Goal: Entertainment & Leisure: Consume media (video, audio)

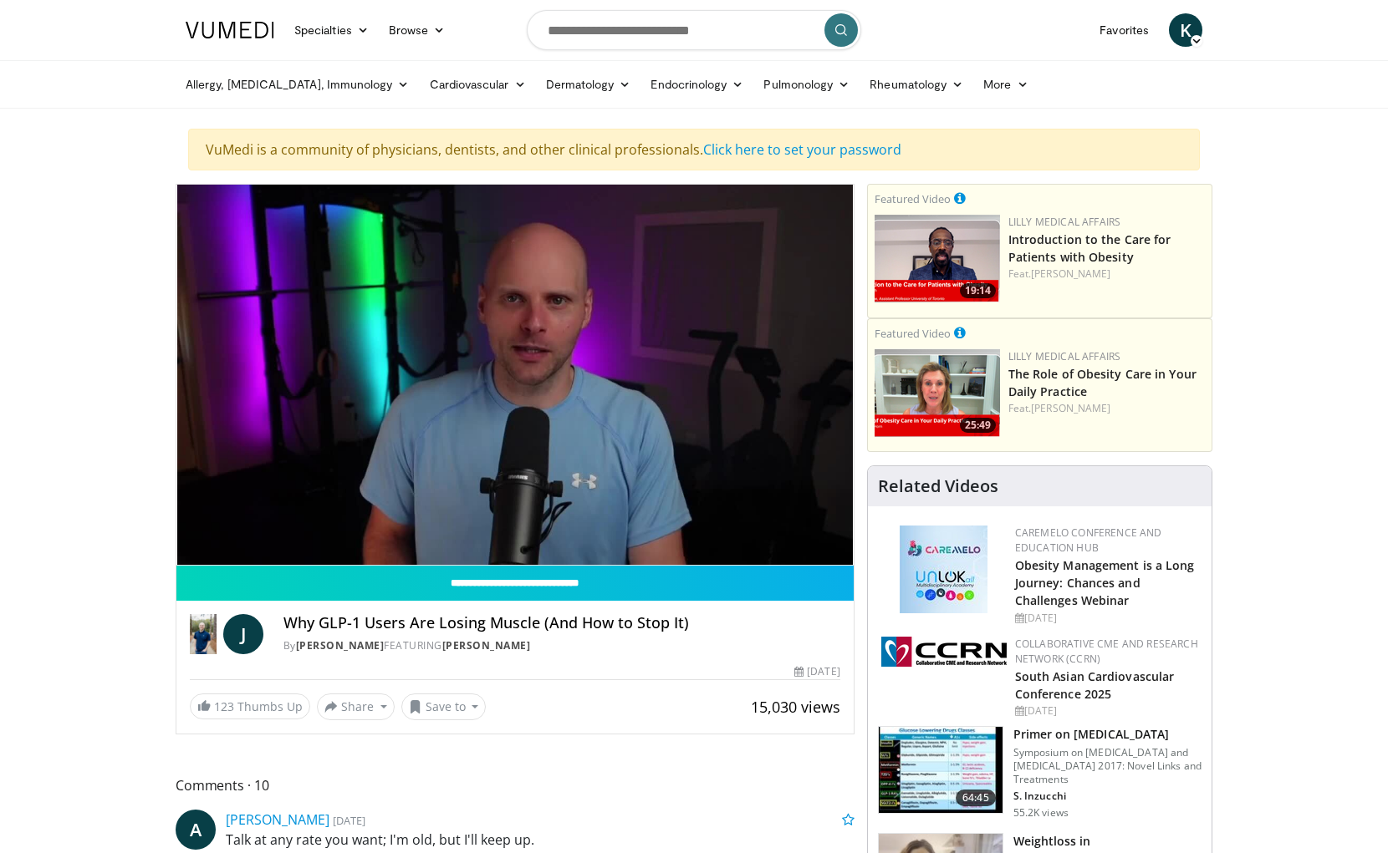
click at [513, 370] on div "10 seconds Tap to unmute" at bounding box center [514, 375] width 677 height 380
